Goal: Find specific page/section: Find specific page/section

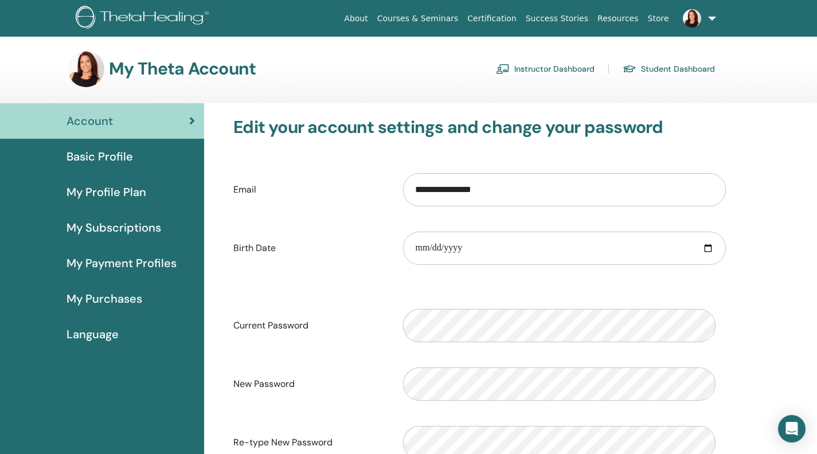
click at [138, 307] on span "My Purchases" at bounding box center [104, 298] width 76 height 17
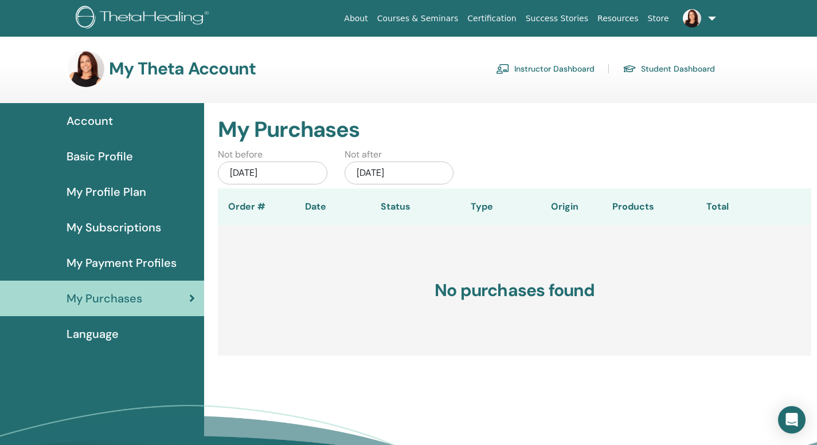
click at [127, 165] on span "Basic Profile" at bounding box center [99, 156] width 66 height 17
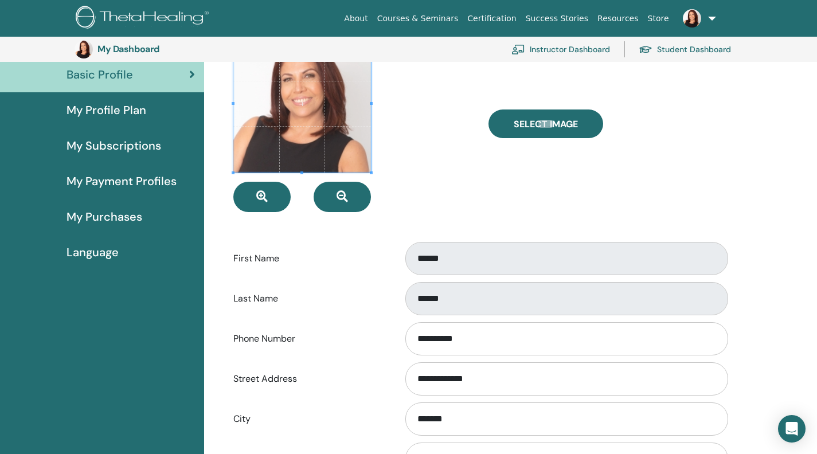
scroll to position [104, 0]
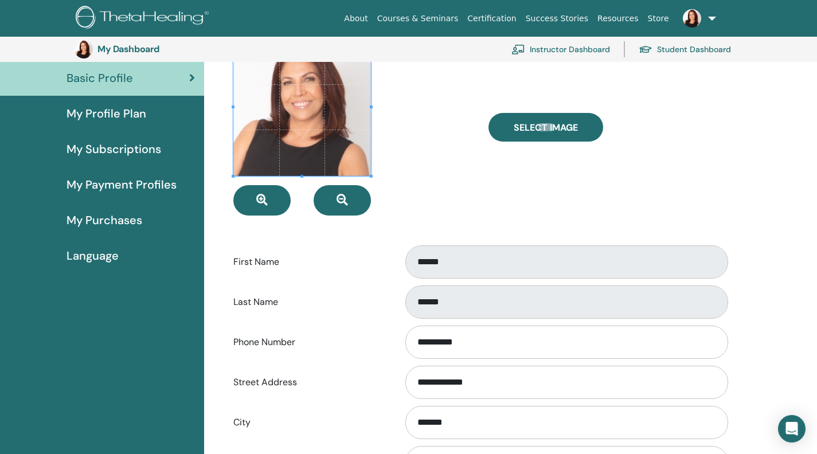
click at [143, 122] on span "My Profile Plan" at bounding box center [106, 113] width 80 height 17
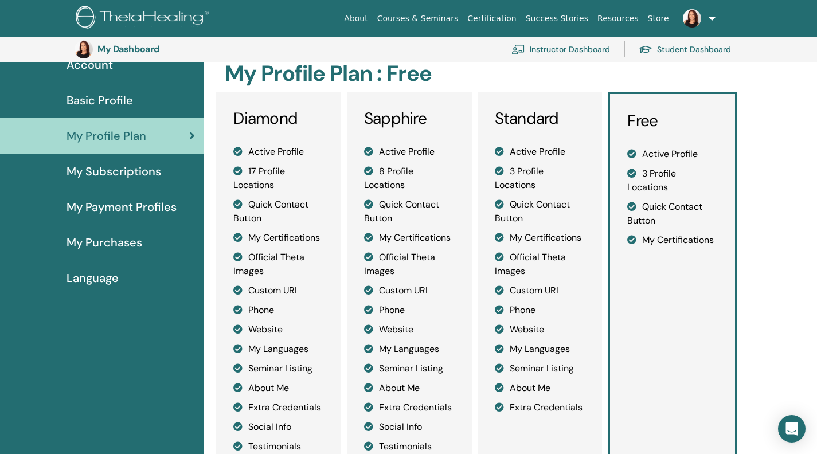
scroll to position [81, 0]
click at [119, 181] on span "My Subscriptions" at bounding box center [113, 171] width 95 height 17
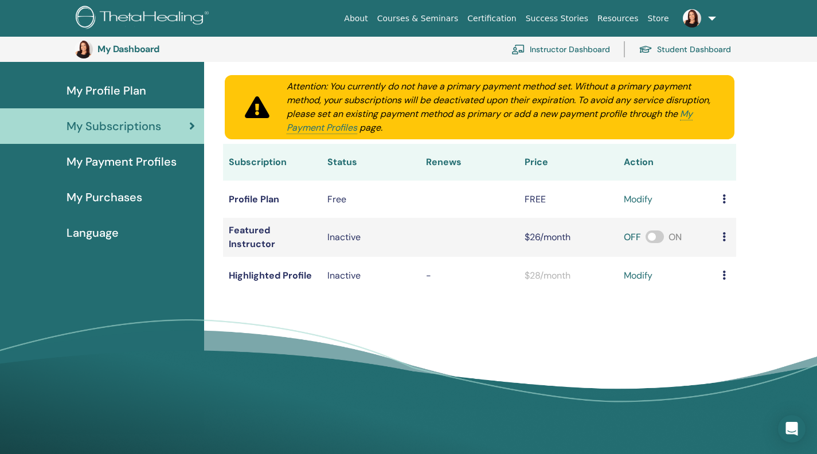
scroll to position [127, 0]
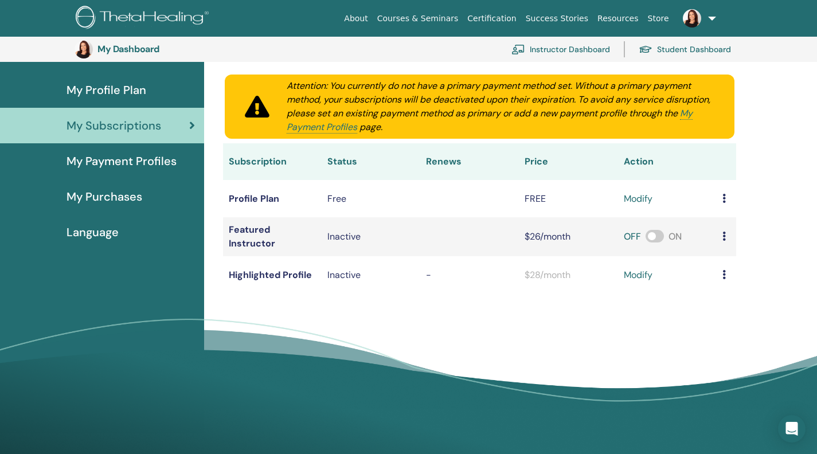
click at [547, 55] on link "Instructor Dashboard" at bounding box center [560, 49] width 99 height 25
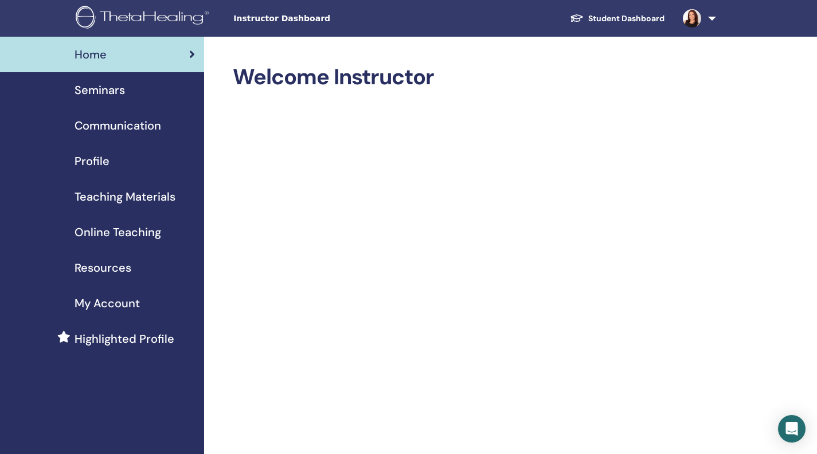
click at [160, 205] on span "Teaching Materials" at bounding box center [125, 196] width 101 height 17
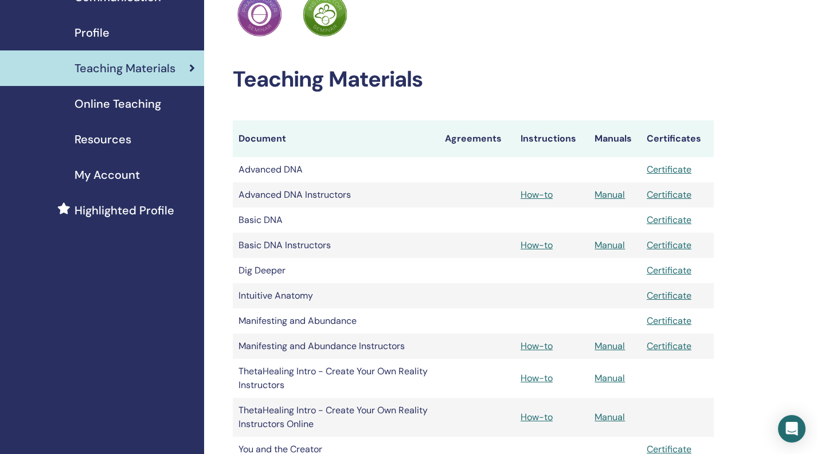
scroll to position [129, 0]
click at [129, 183] on span "My Account" at bounding box center [107, 174] width 65 height 17
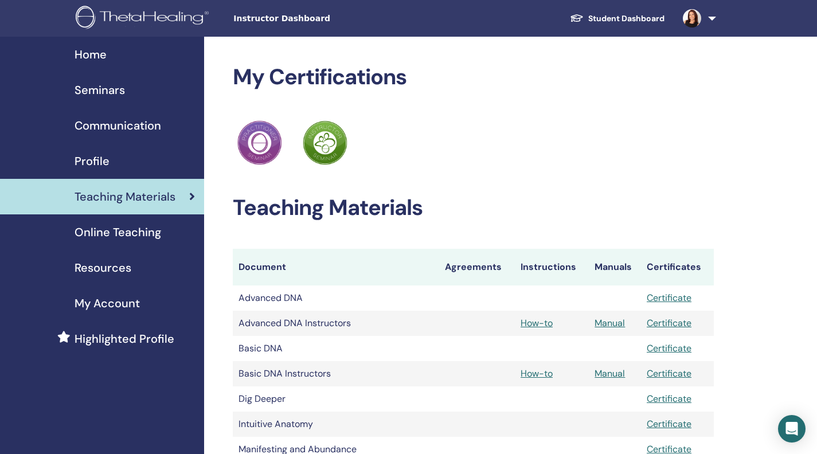
scroll to position [129, 0]
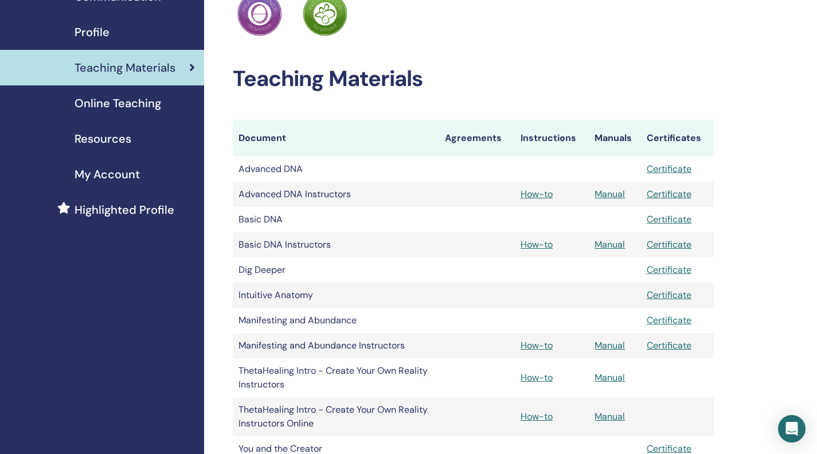
click at [106, 147] on span "Resources" at bounding box center [103, 138] width 57 height 17
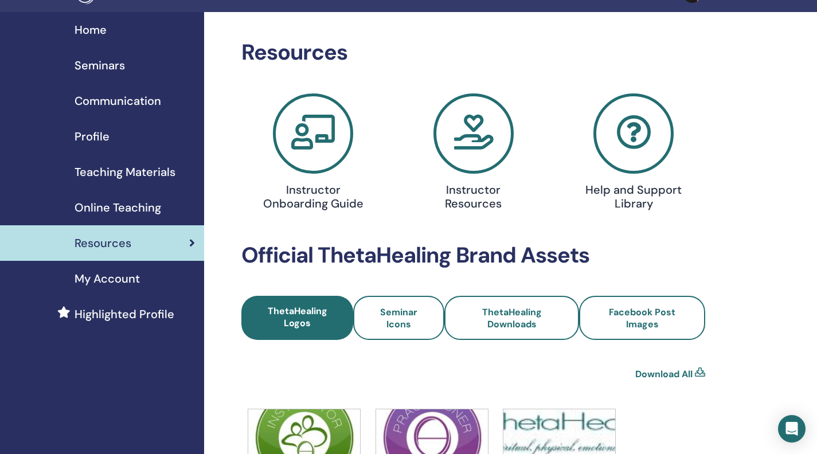
scroll to position [29, 0]
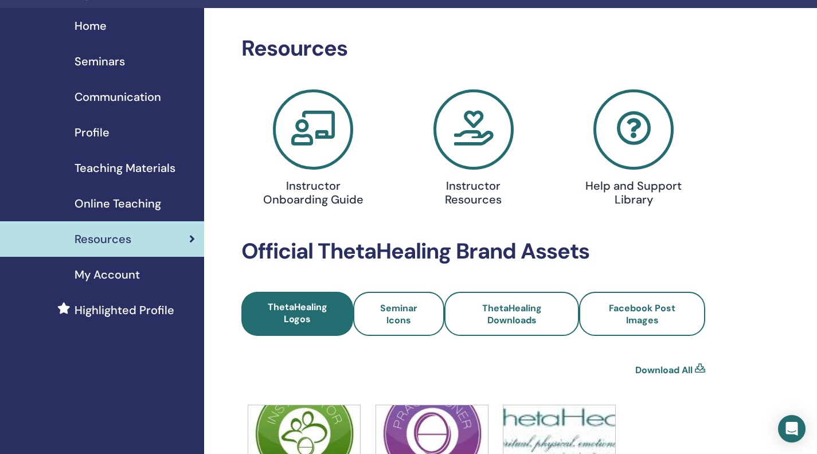
click at [486, 205] on h4 "Instructor Resources" at bounding box center [473, 193] width 103 height 28
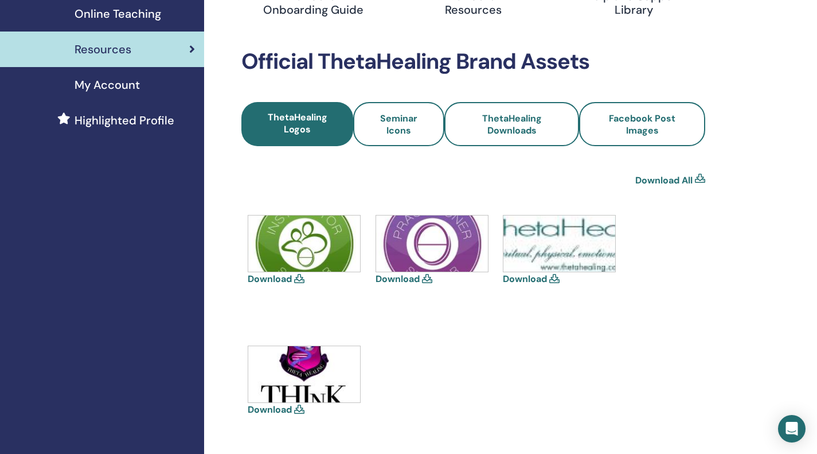
scroll to position [219, 0]
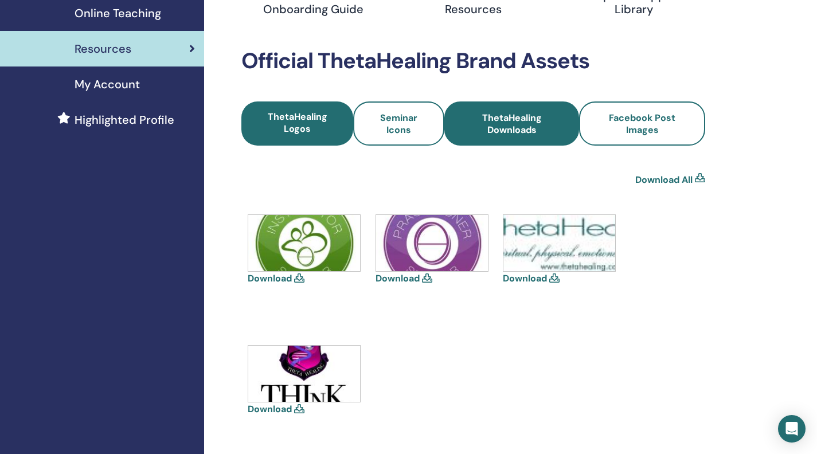
click at [543, 136] on span "ThetaHealing Downloads" at bounding box center [512, 124] width 104 height 24
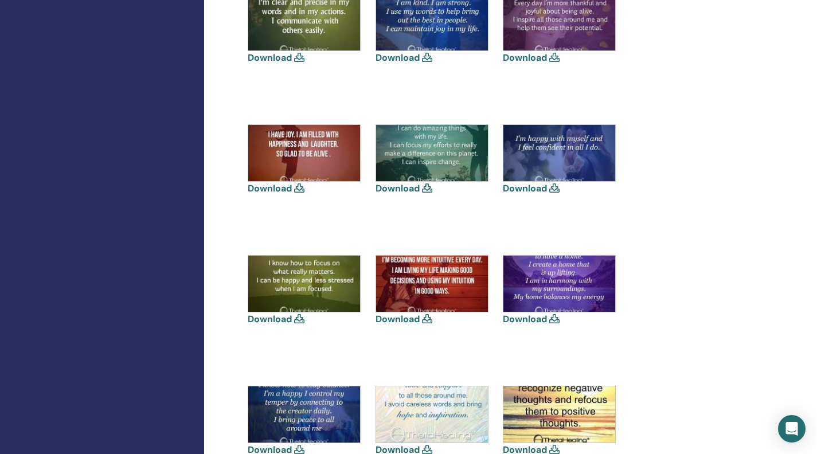
scroll to position [562, 0]
